Goal: Check status: Check status

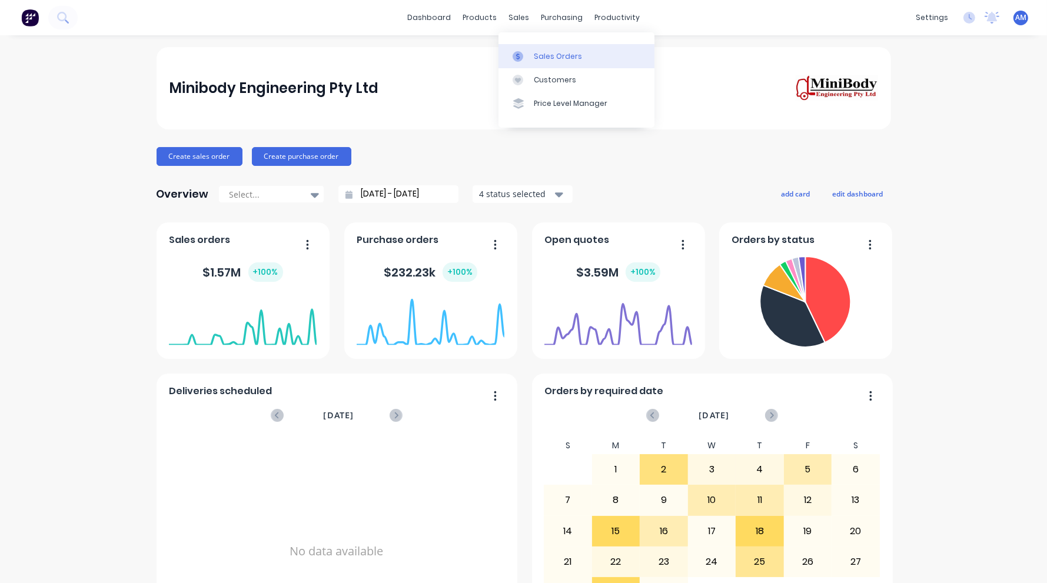
click at [537, 57] on div "Sales Orders" at bounding box center [558, 56] width 48 height 11
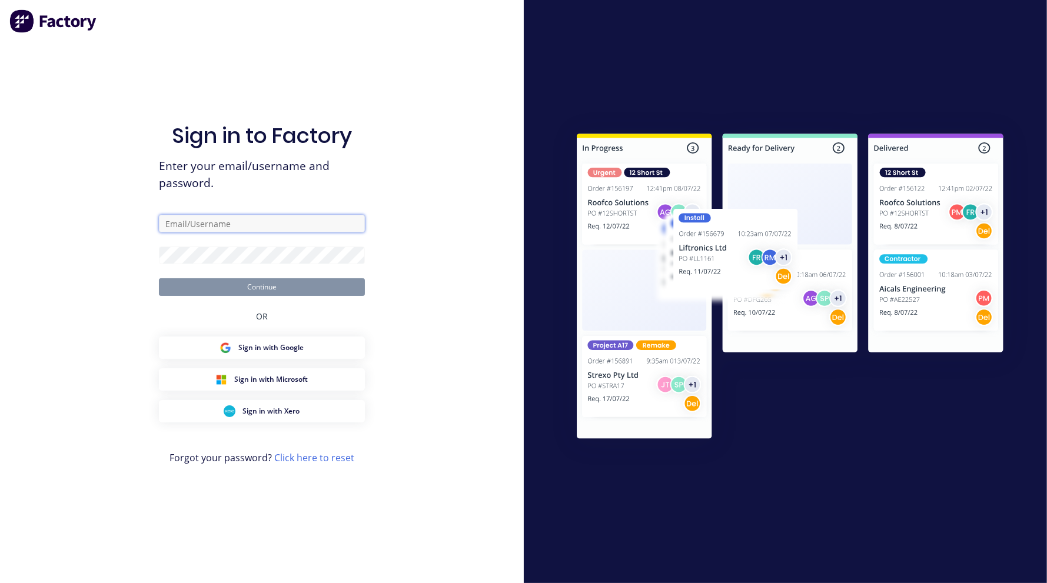
click at [217, 219] on input "text" at bounding box center [262, 224] width 206 height 18
type input "[EMAIL_ADDRESS][DOMAIN_NAME]"
click at [261, 289] on button "Continue" at bounding box center [262, 287] width 206 height 18
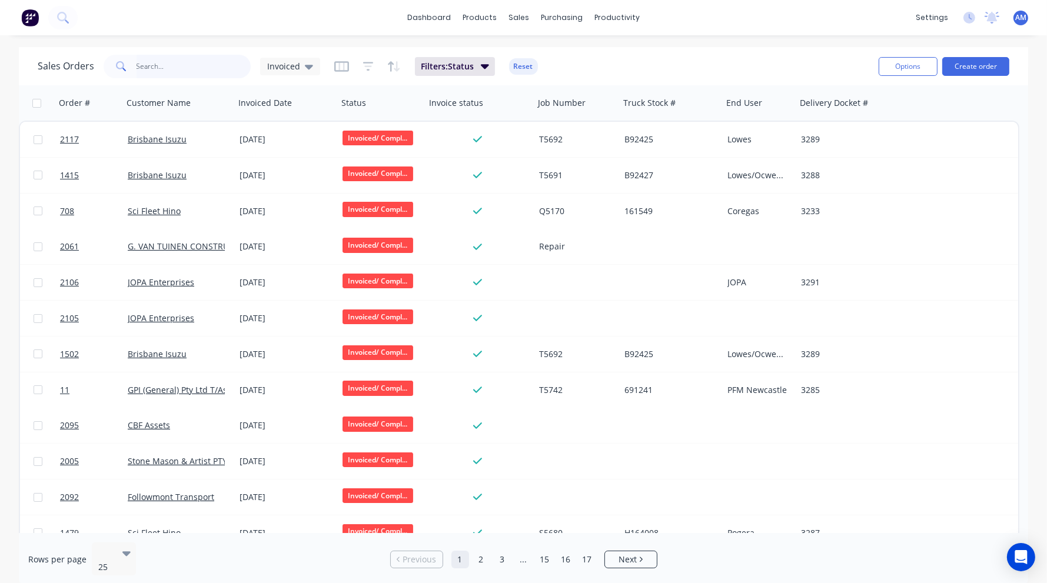
click at [179, 65] on input "text" at bounding box center [194, 67] width 115 height 24
type input "mohie"
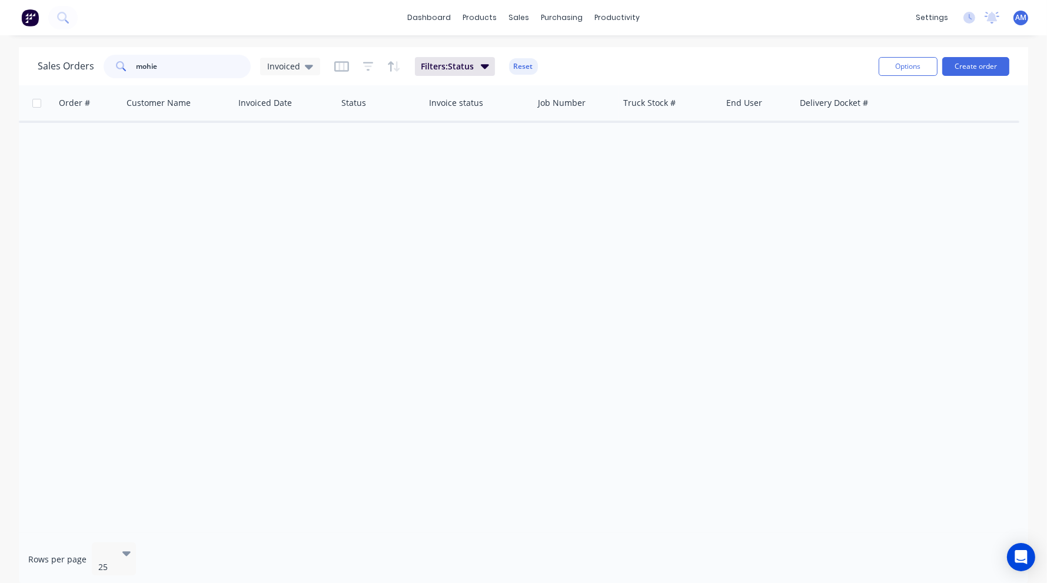
drag, startPoint x: 172, startPoint y: 67, endPoint x: 122, endPoint y: 69, distance: 50.1
click at [122, 69] on div "mohie" at bounding box center [177, 67] width 147 height 24
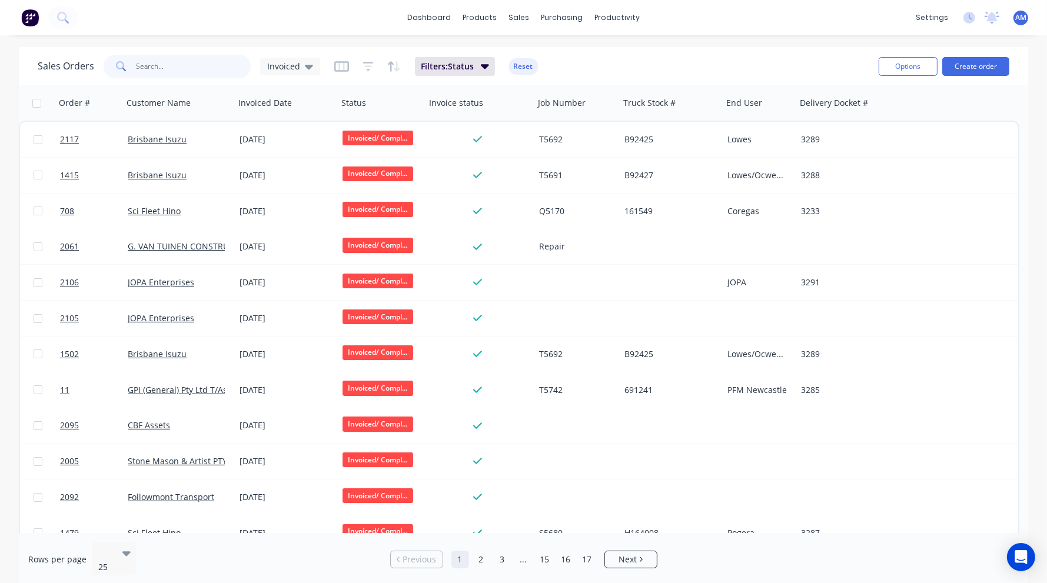
click at [155, 59] on input "text" at bounding box center [194, 67] width 115 height 24
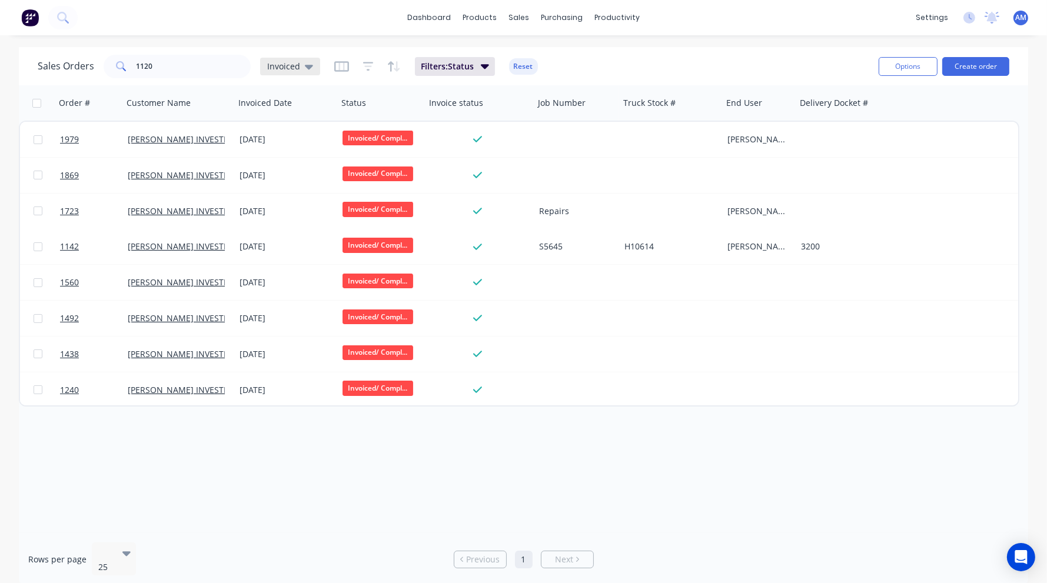
click at [308, 68] on icon at bounding box center [309, 67] width 8 height 5
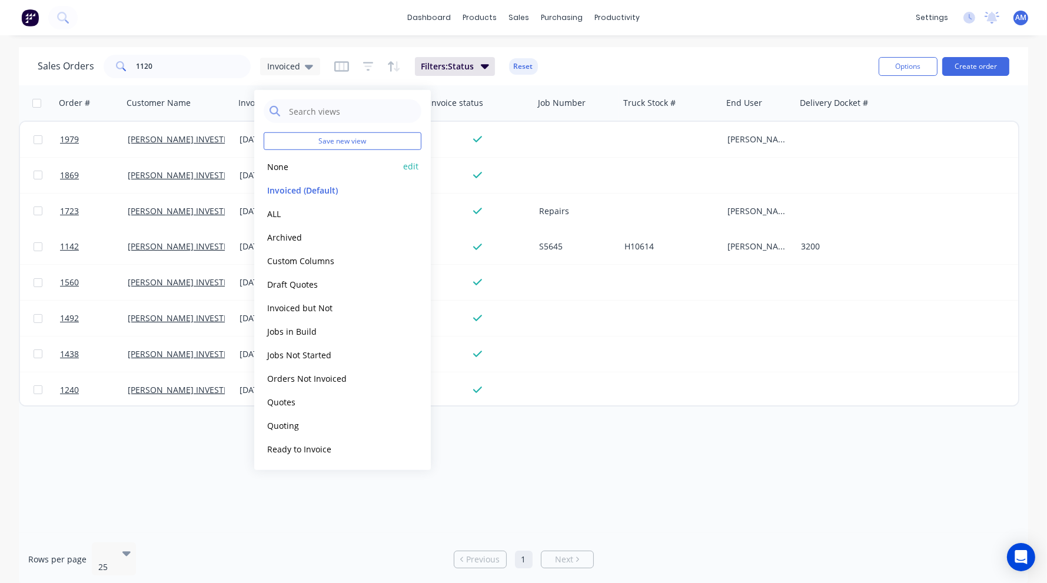
click at [289, 168] on button "None" at bounding box center [331, 167] width 134 height 14
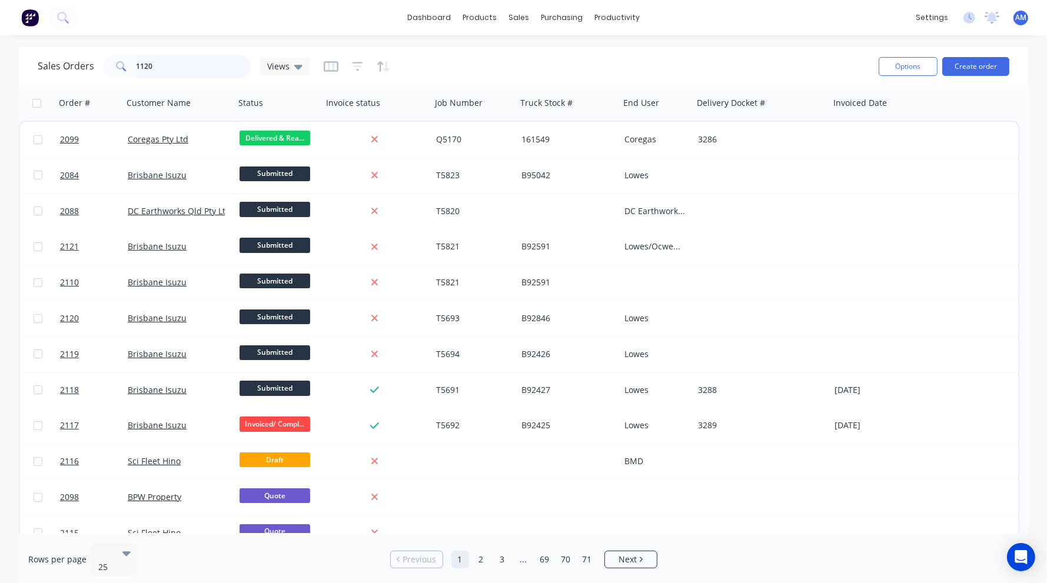
click at [188, 67] on input "1120" at bounding box center [194, 67] width 115 height 24
click at [286, 66] on span "Views" at bounding box center [278, 66] width 22 height 12
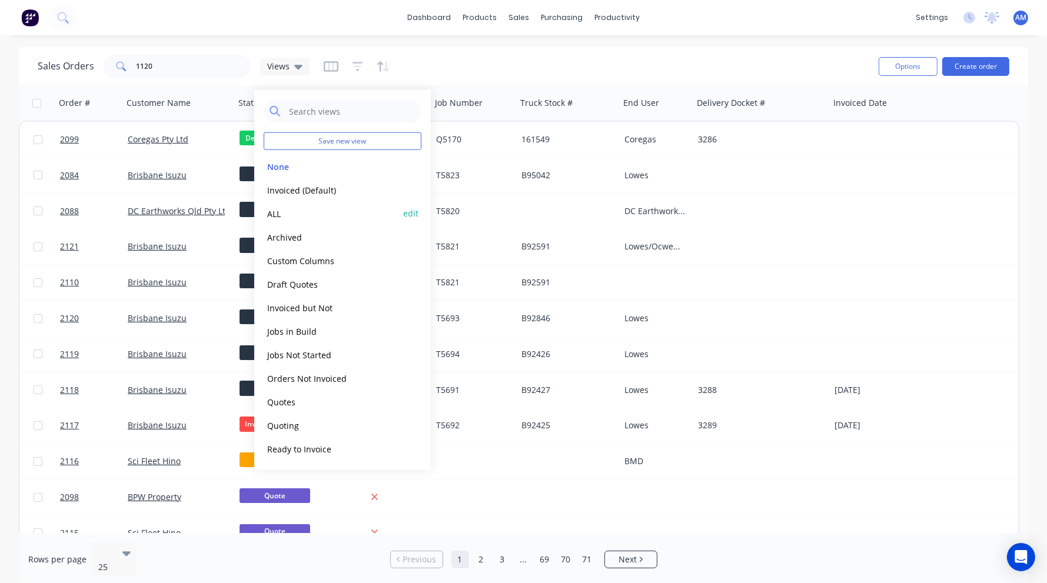
click at [287, 209] on button "ALL" at bounding box center [331, 214] width 134 height 14
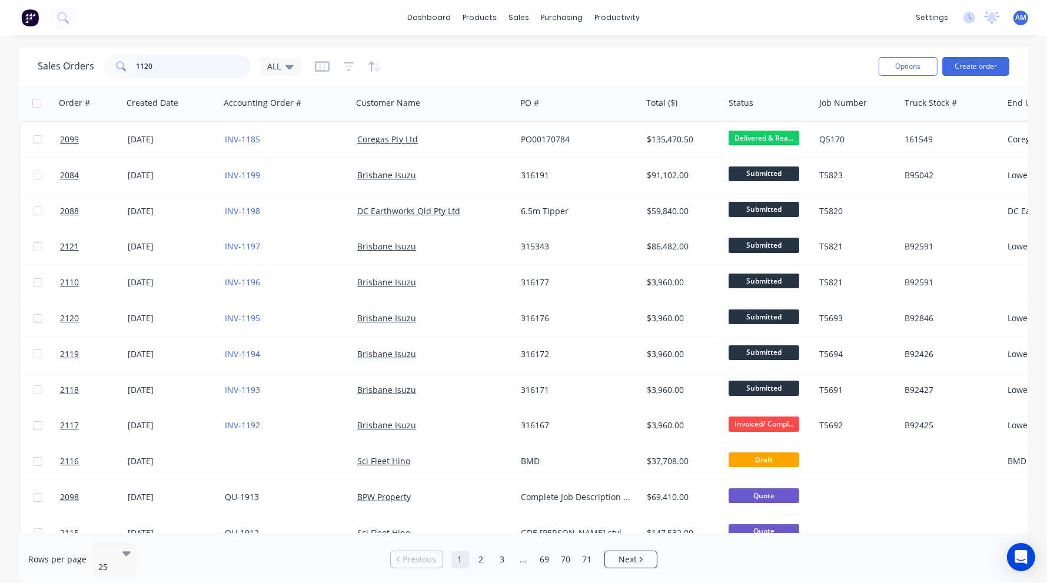
click at [172, 68] on input "1120" at bounding box center [194, 67] width 115 height 24
click at [168, 68] on input "1120" at bounding box center [194, 67] width 115 height 24
drag, startPoint x: 168, startPoint y: 68, endPoint x: 124, endPoint y: 70, distance: 44.2
click at [124, 69] on div "1120" at bounding box center [177, 67] width 147 height 24
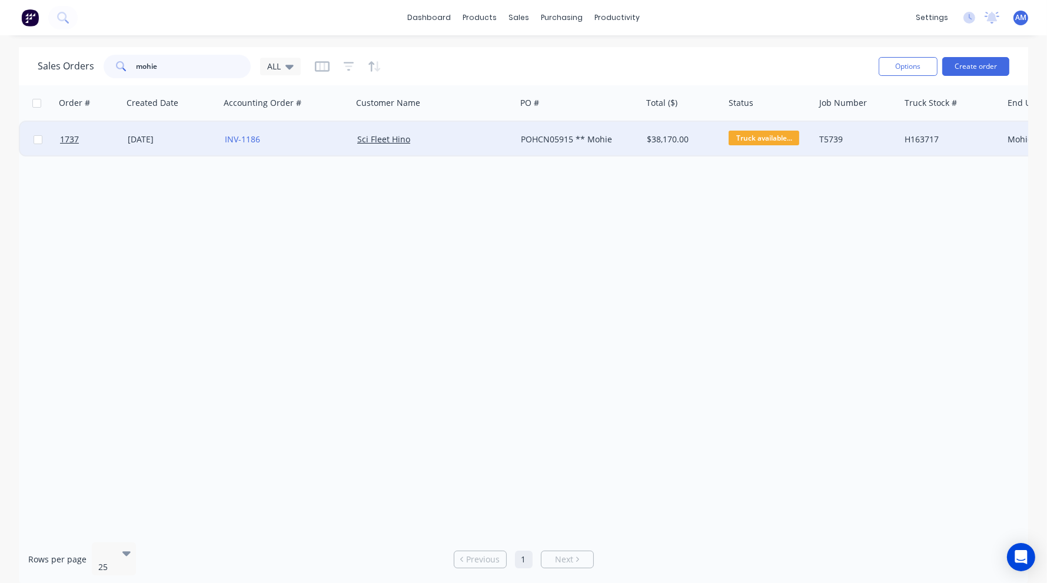
type input "mohie"
click at [145, 141] on div "[DATE]" at bounding box center [172, 140] width 88 height 12
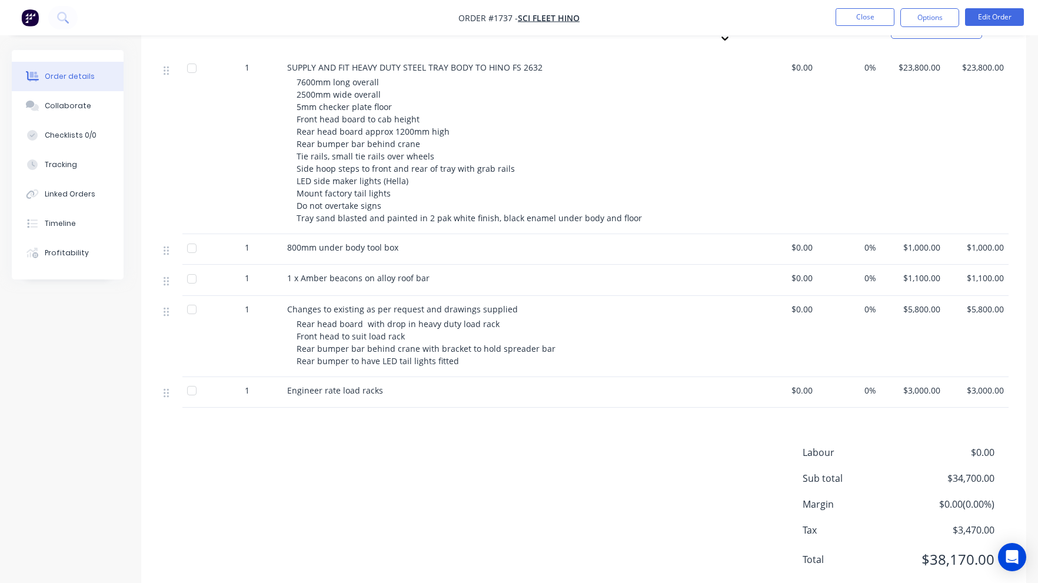
scroll to position [624, 0]
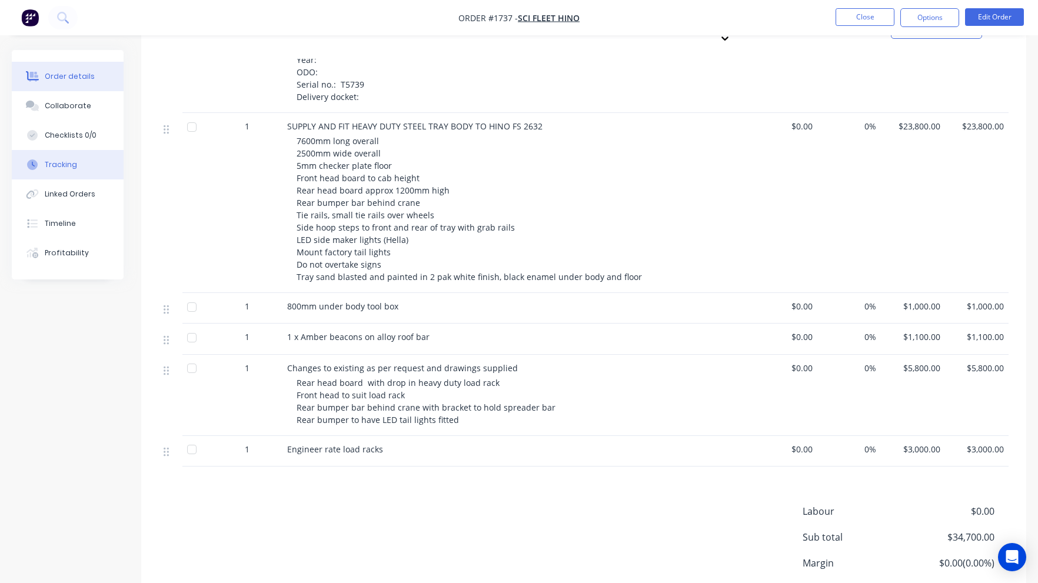
click at [67, 163] on div "Tracking" at bounding box center [61, 165] width 32 height 11
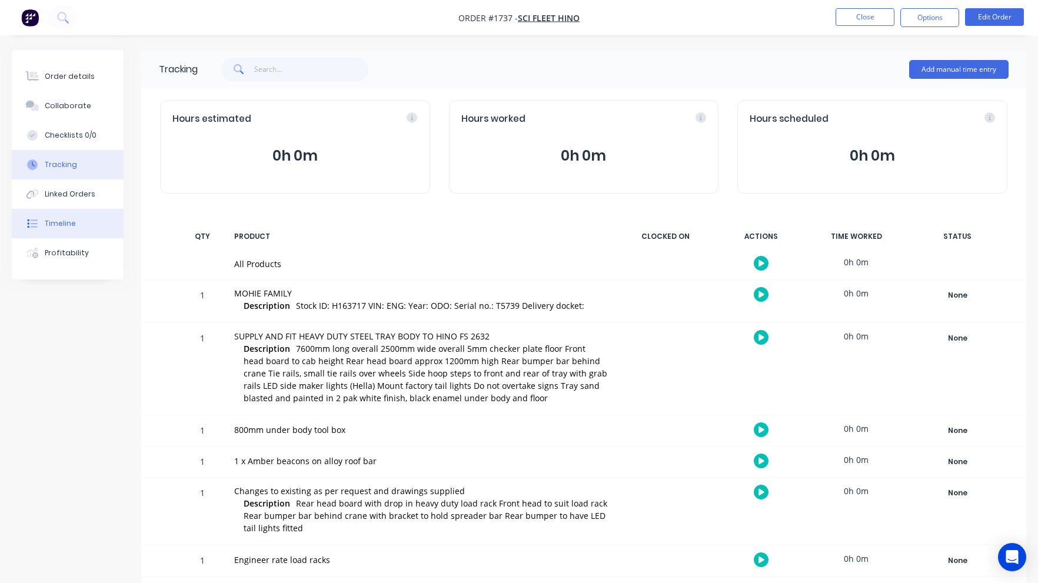
click at [64, 220] on div "Timeline" at bounding box center [60, 223] width 31 height 11
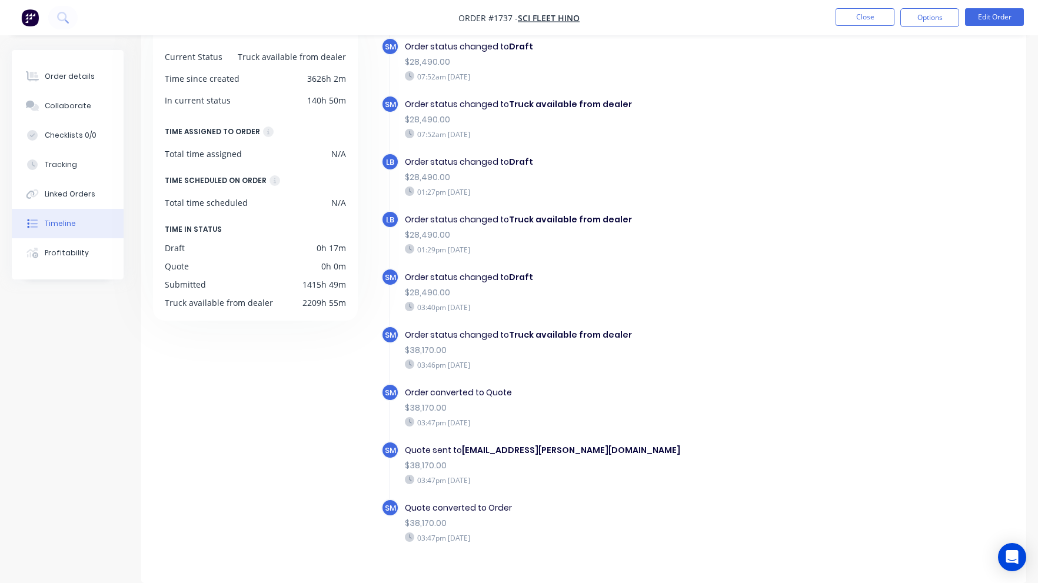
scroll to position [271, 0]
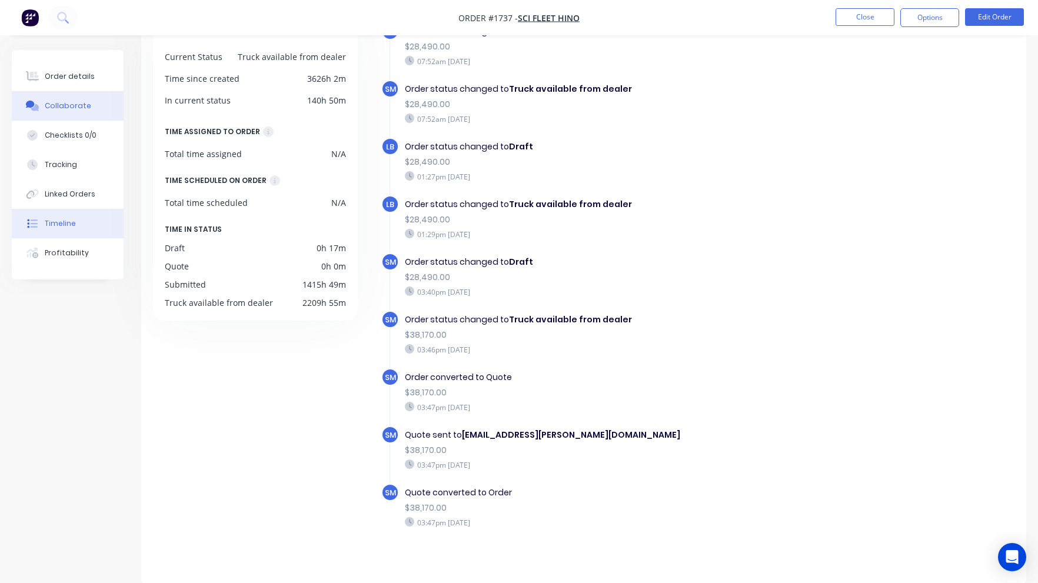
click at [82, 99] on button "Collaborate" at bounding box center [68, 105] width 112 height 29
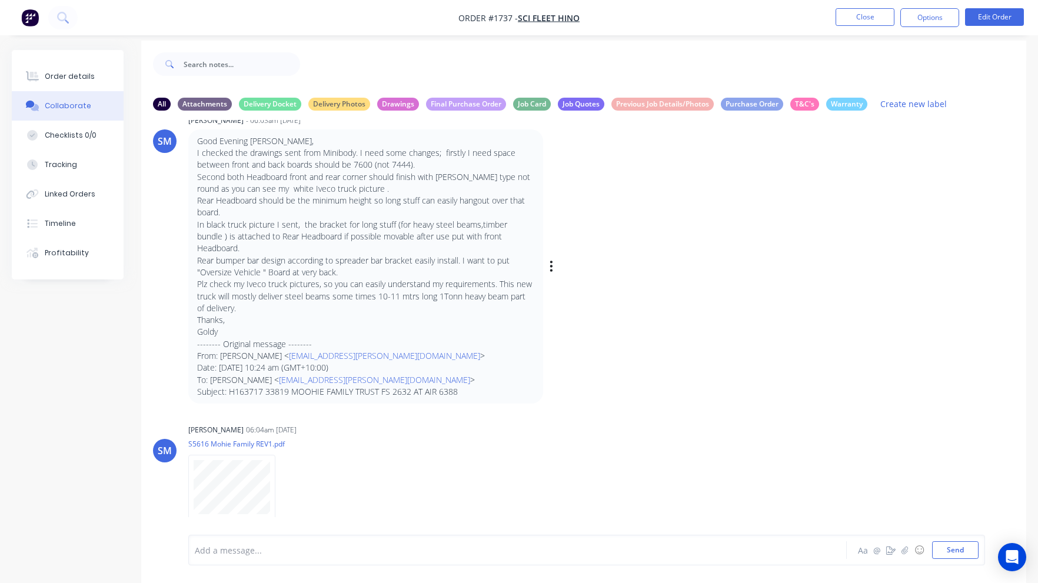
scroll to position [17, 0]
